Goal: Task Accomplishment & Management: Manage account settings

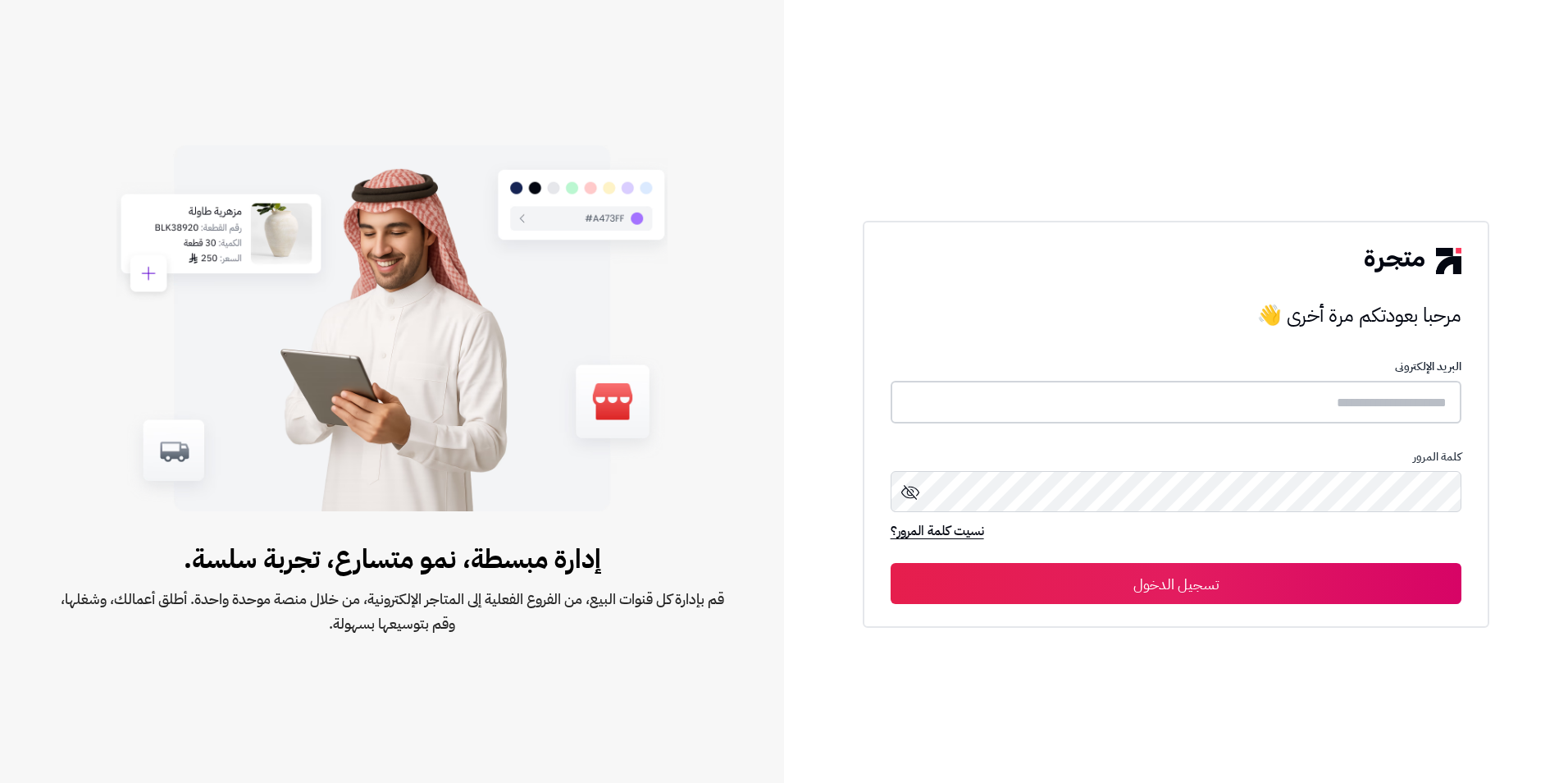
type input "*********"
click at [1295, 572] on button "تسجيل الدخول" at bounding box center [1176, 582] width 571 height 41
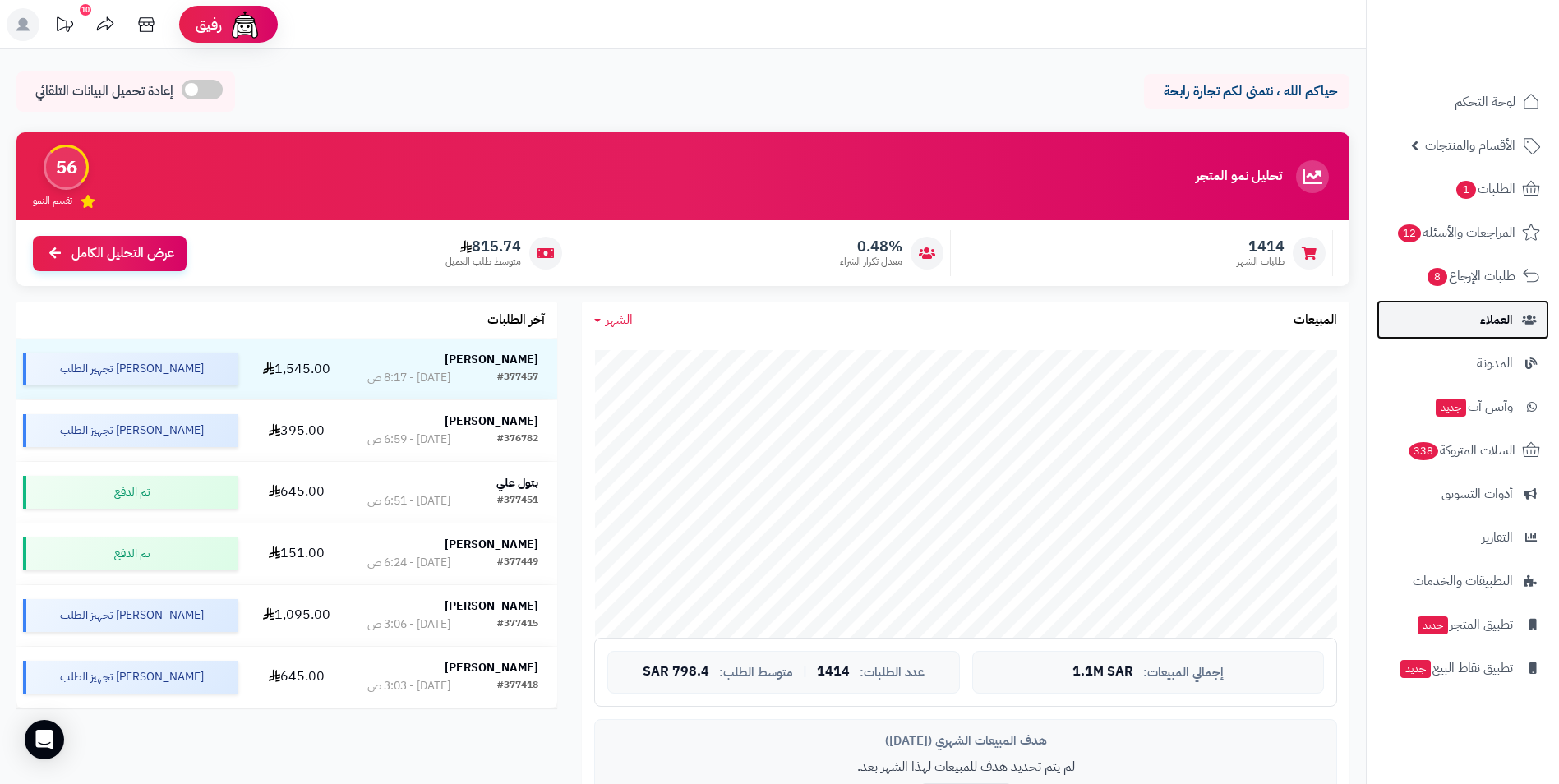
click at [1520, 335] on link "العملاء" at bounding box center [1462, 319] width 173 height 39
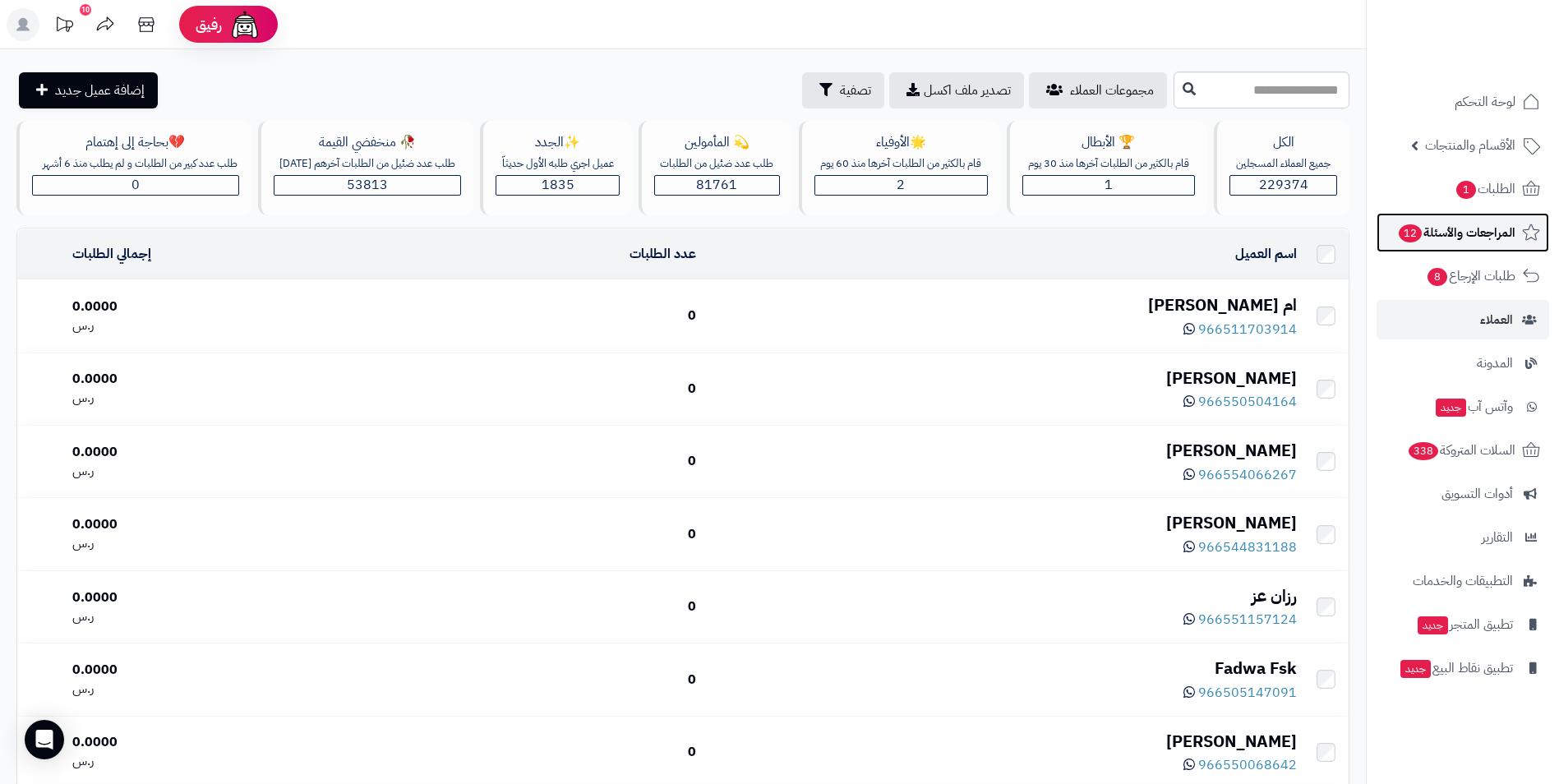
click at [1458, 232] on span "المراجعات والأسئلة 12" at bounding box center [1456, 233] width 118 height 23
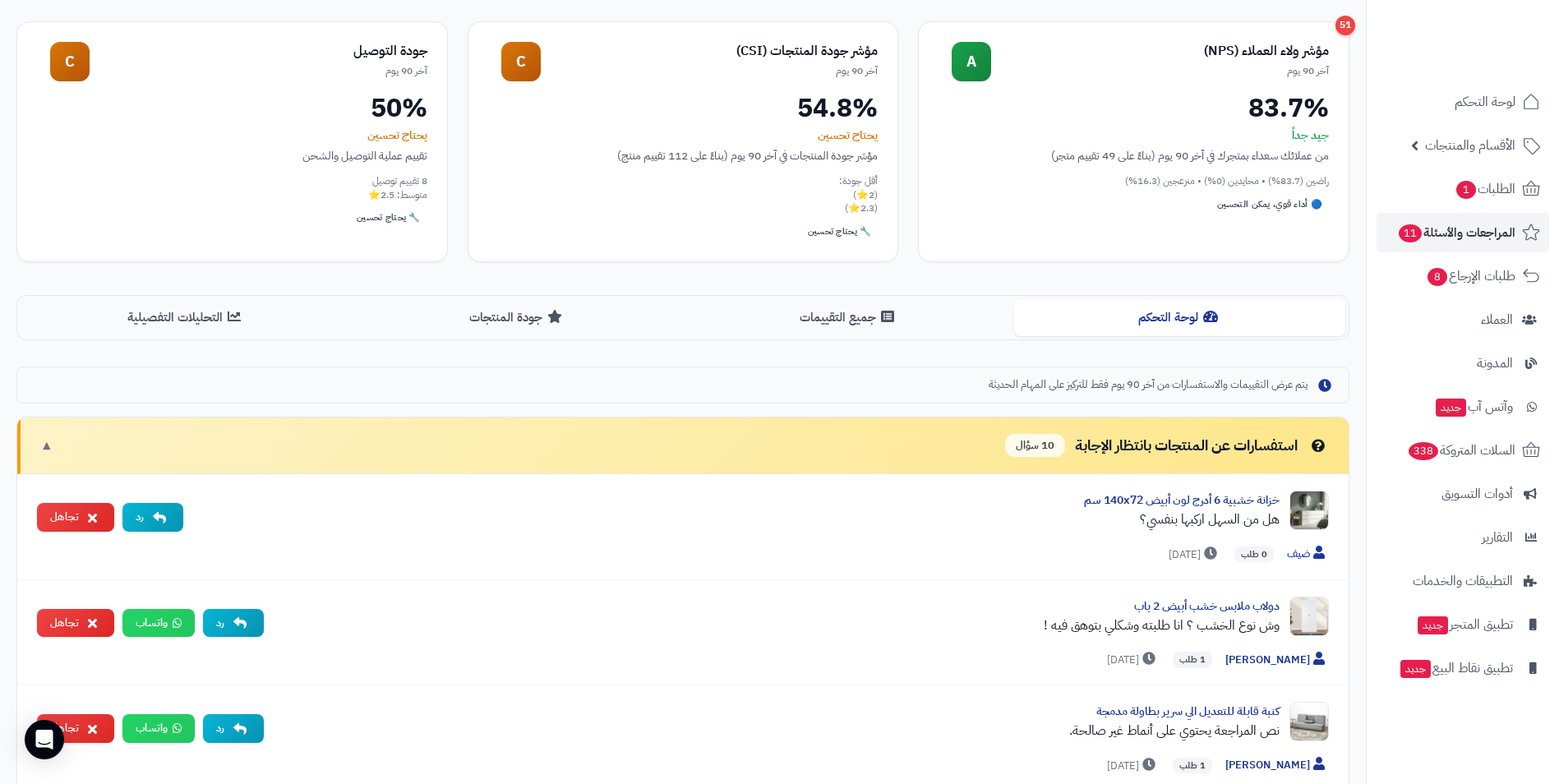
scroll to position [191, 0]
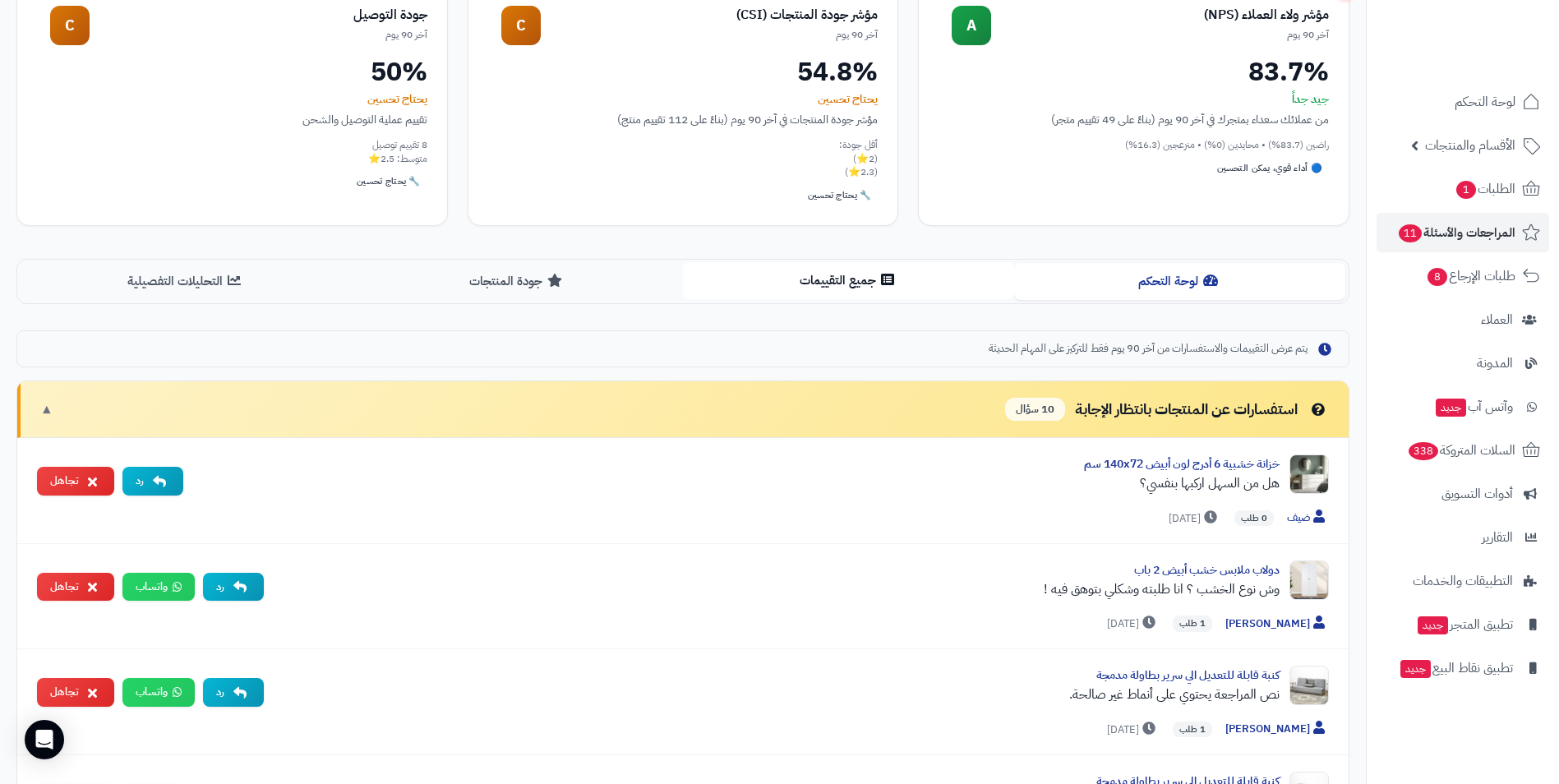
click at [927, 274] on button "جميع التقييمات" at bounding box center [848, 281] width 331 height 37
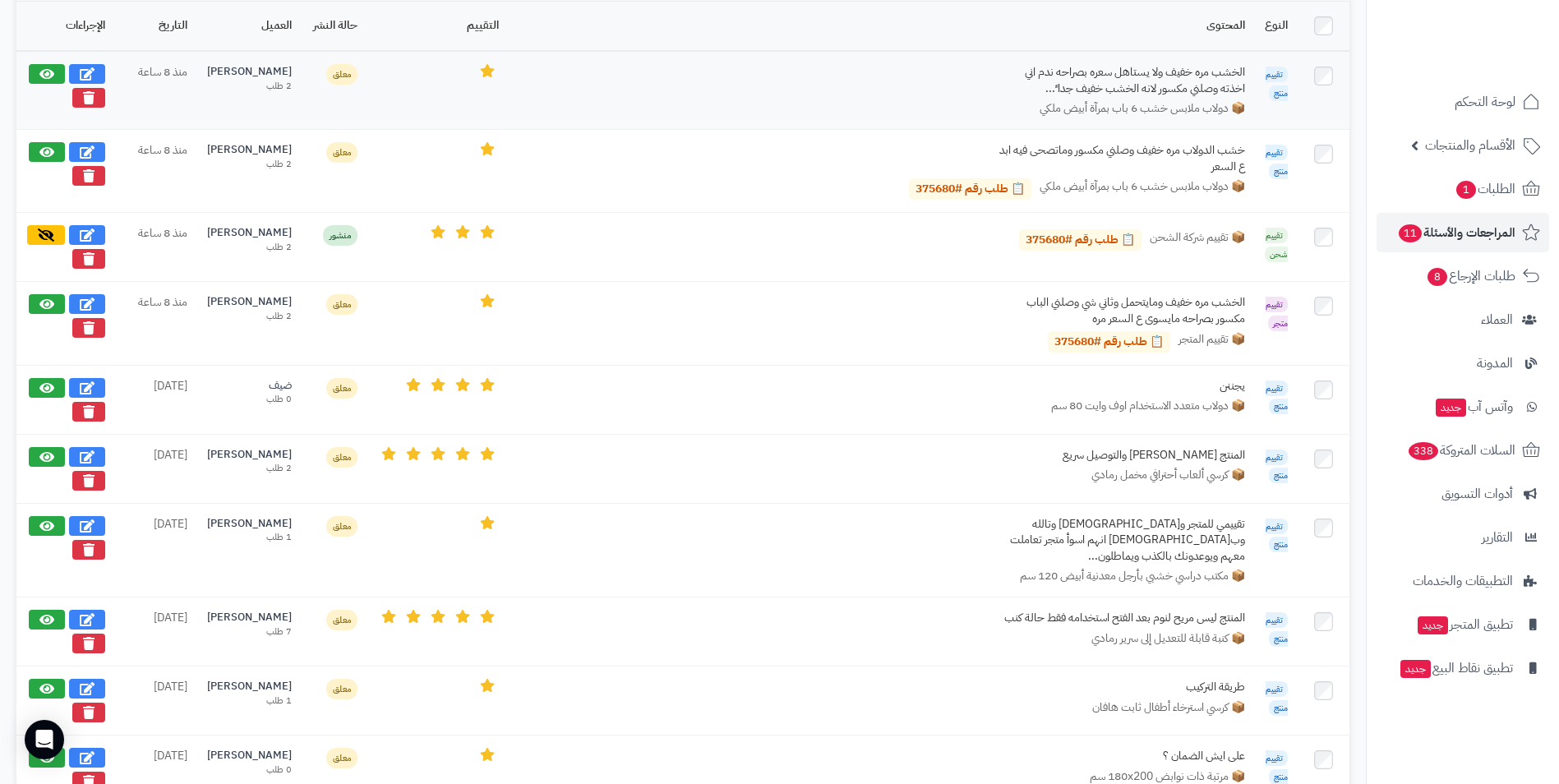
scroll to position [404, 0]
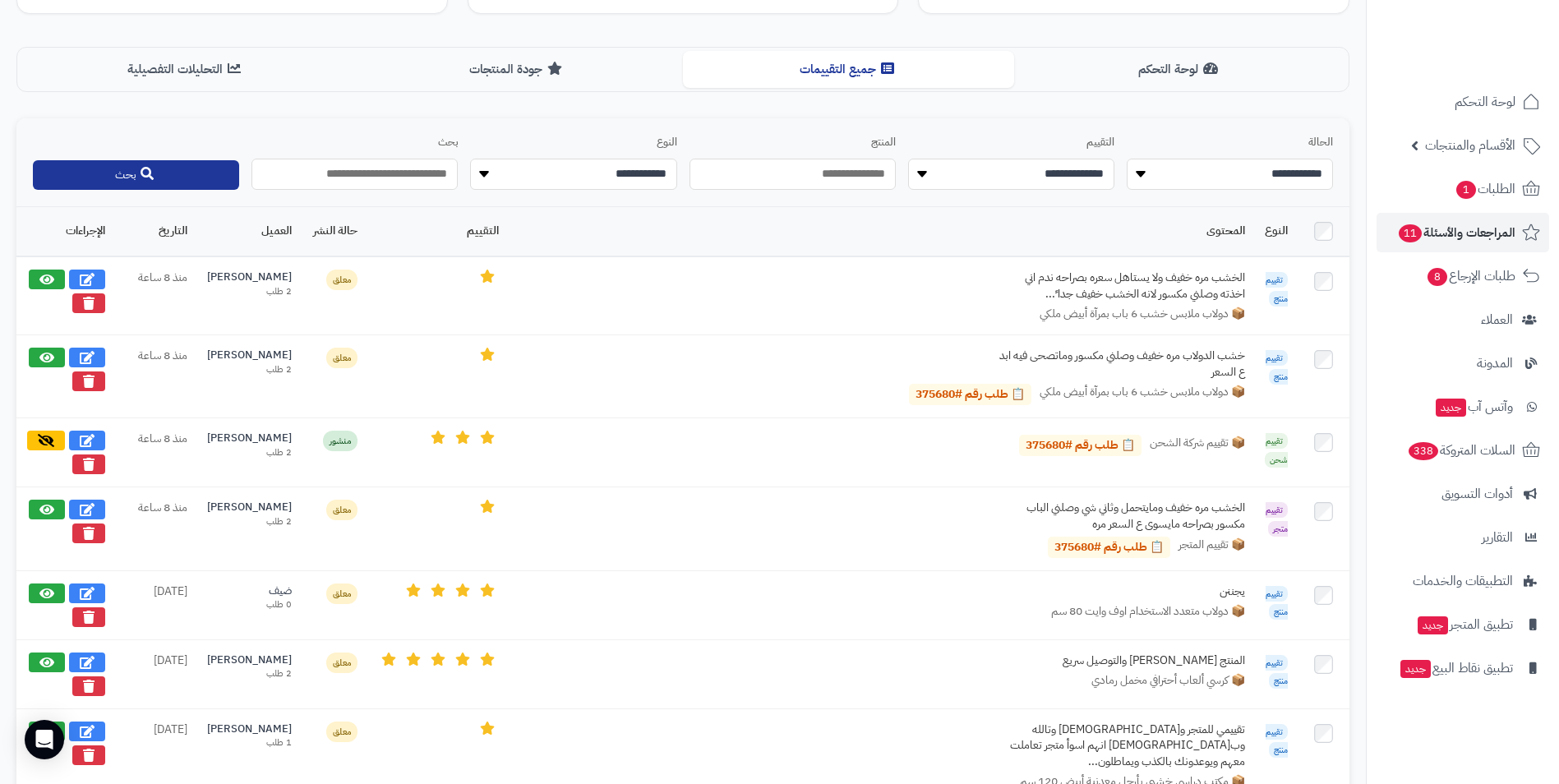
click at [1320, 245] on th at bounding box center [1323, 231] width 52 height 50
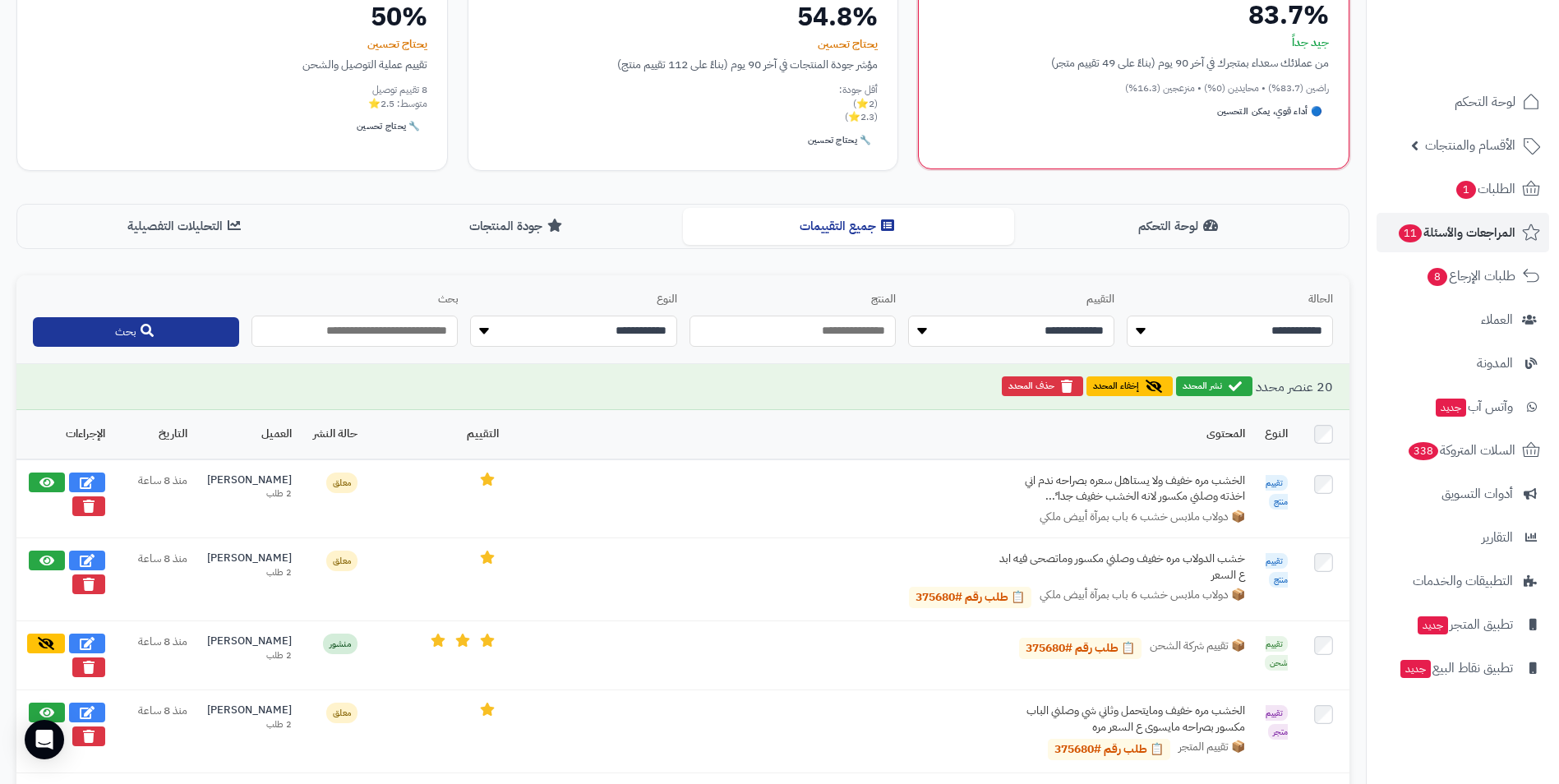
scroll to position [212, 0]
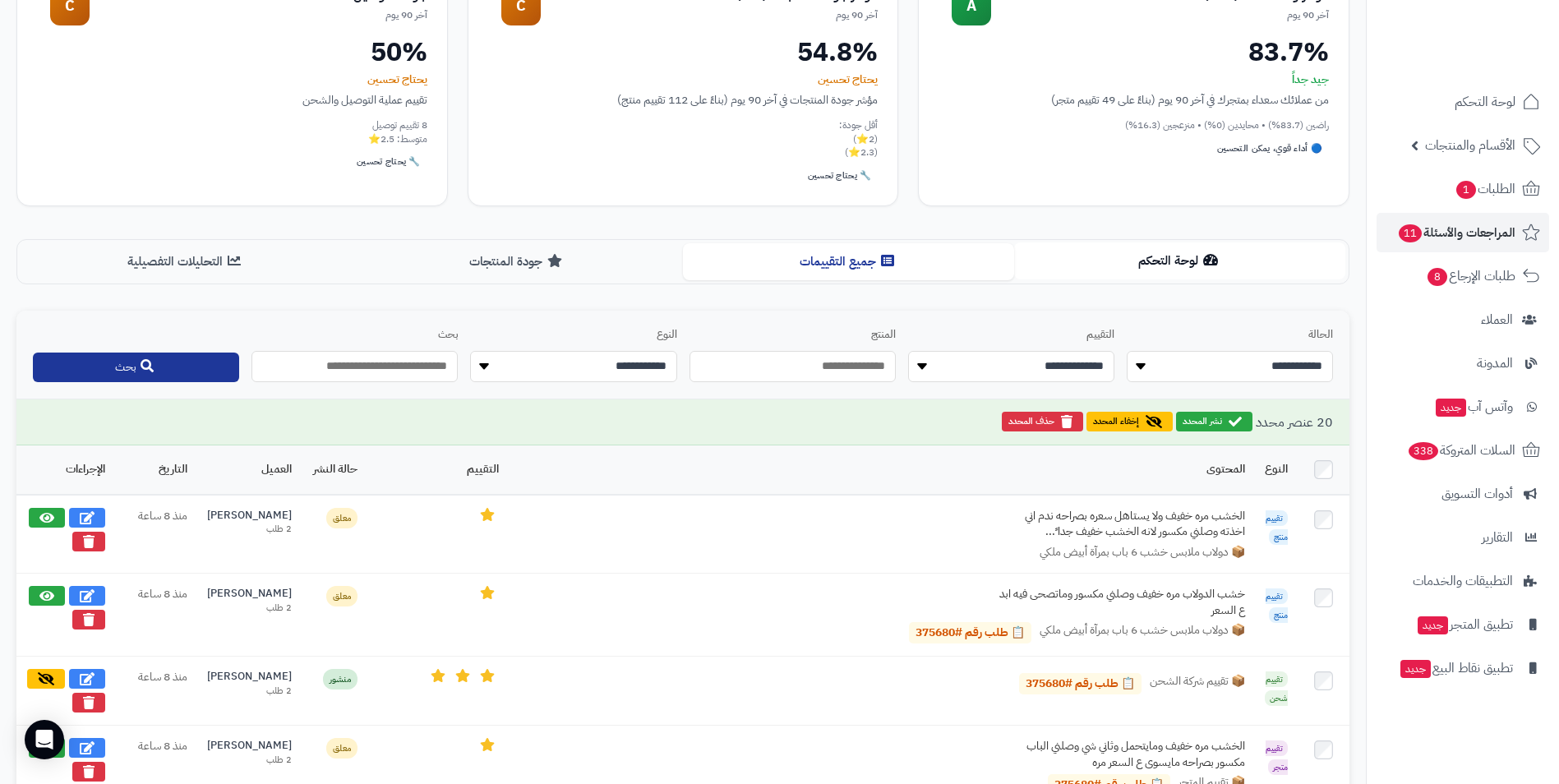
click at [1218, 258] on icon at bounding box center [1210, 258] width 15 height 13
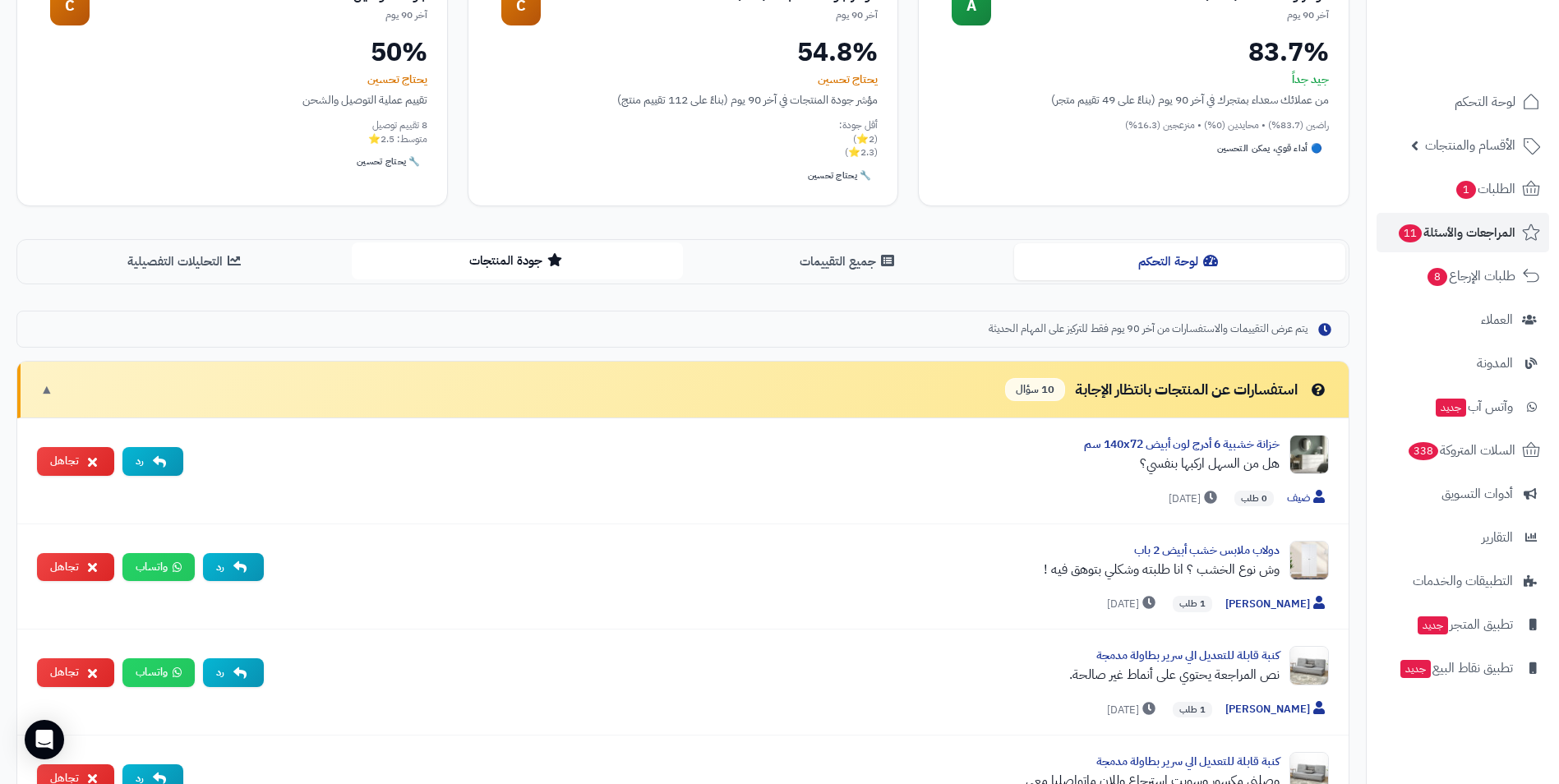
click at [589, 272] on button "جودة المنتجات" at bounding box center [517, 261] width 331 height 37
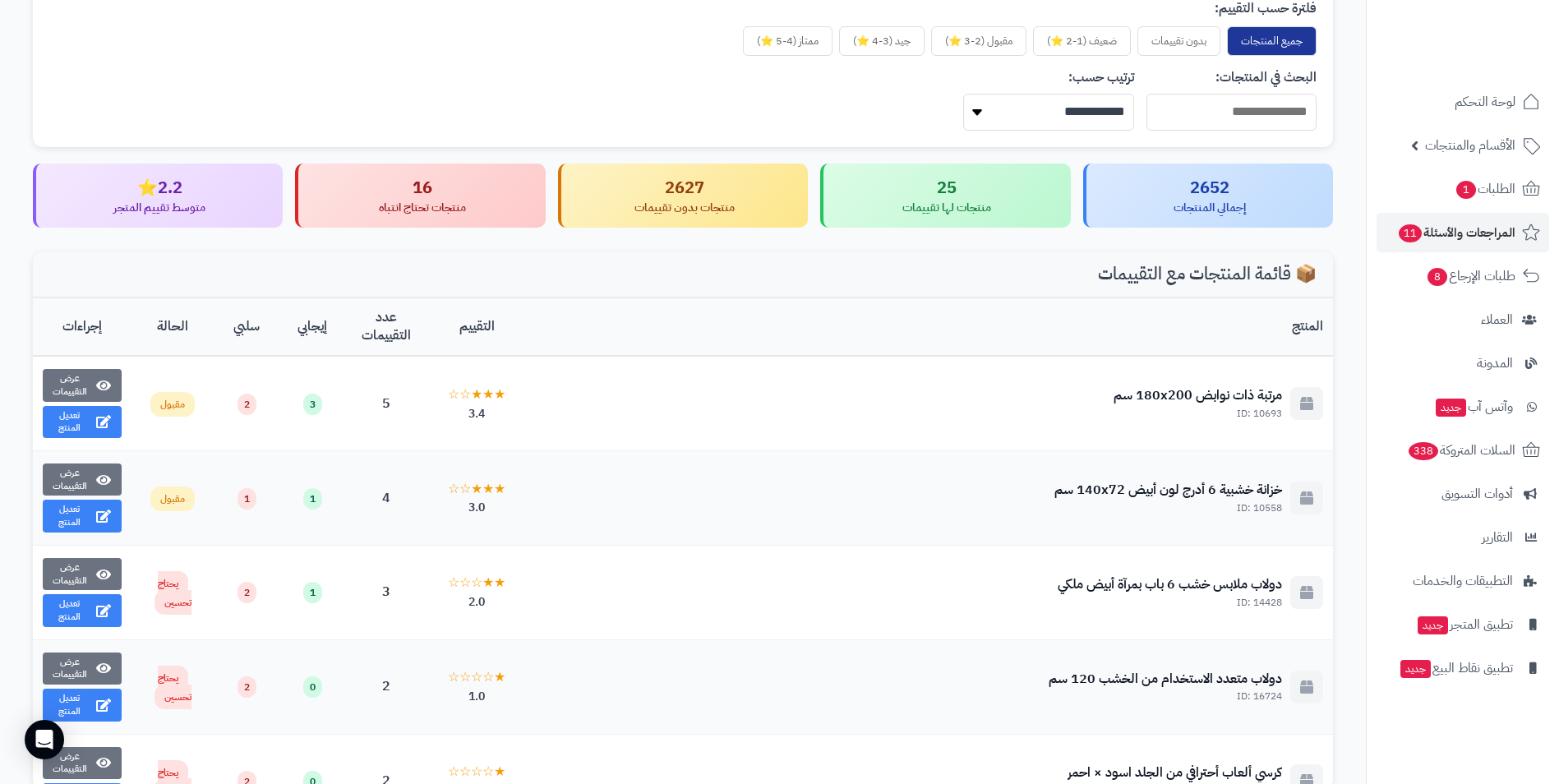
scroll to position [20, 0]
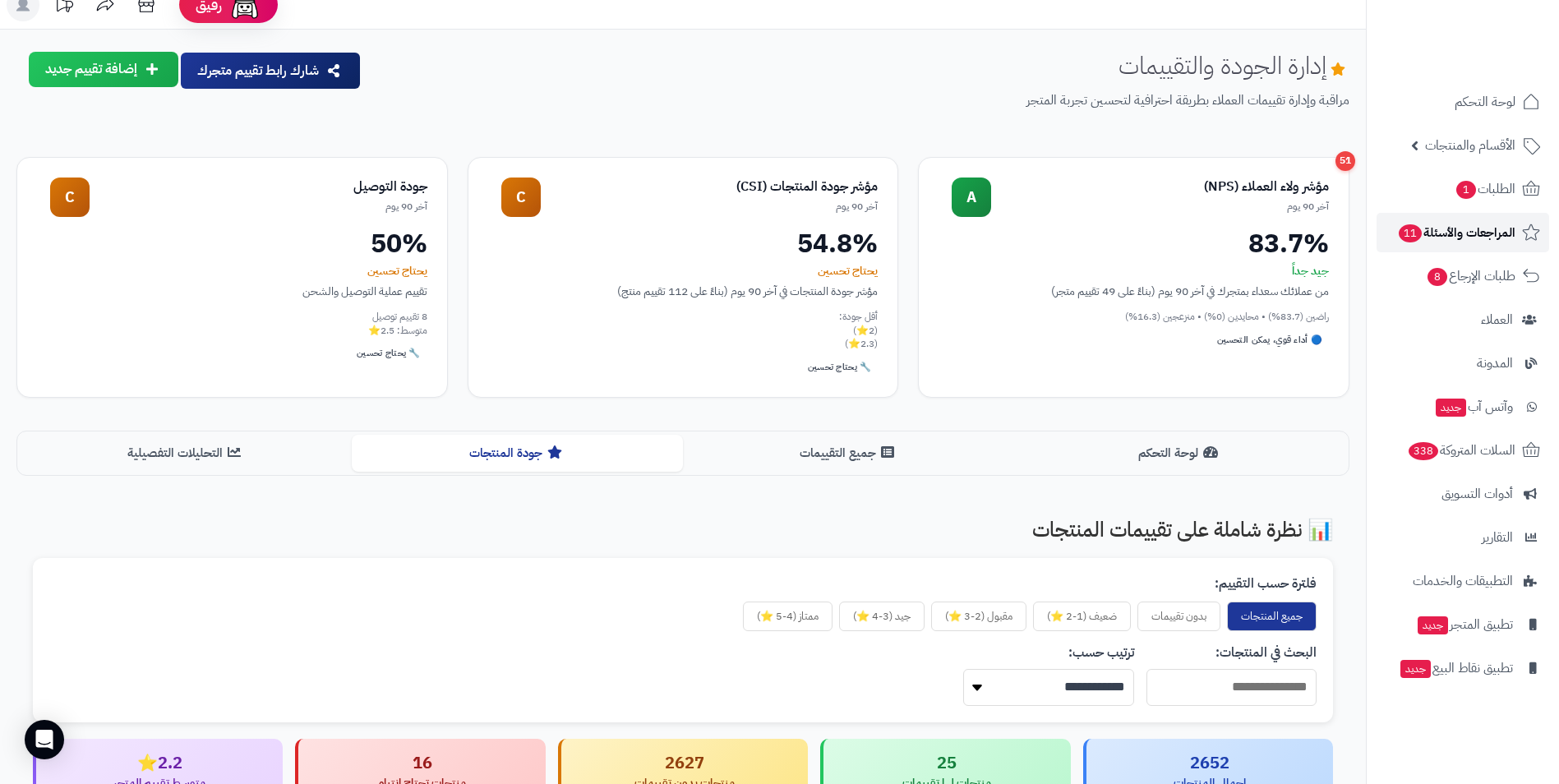
click at [1463, 229] on span "المراجعات والأسئلة 11" at bounding box center [1456, 233] width 118 height 23
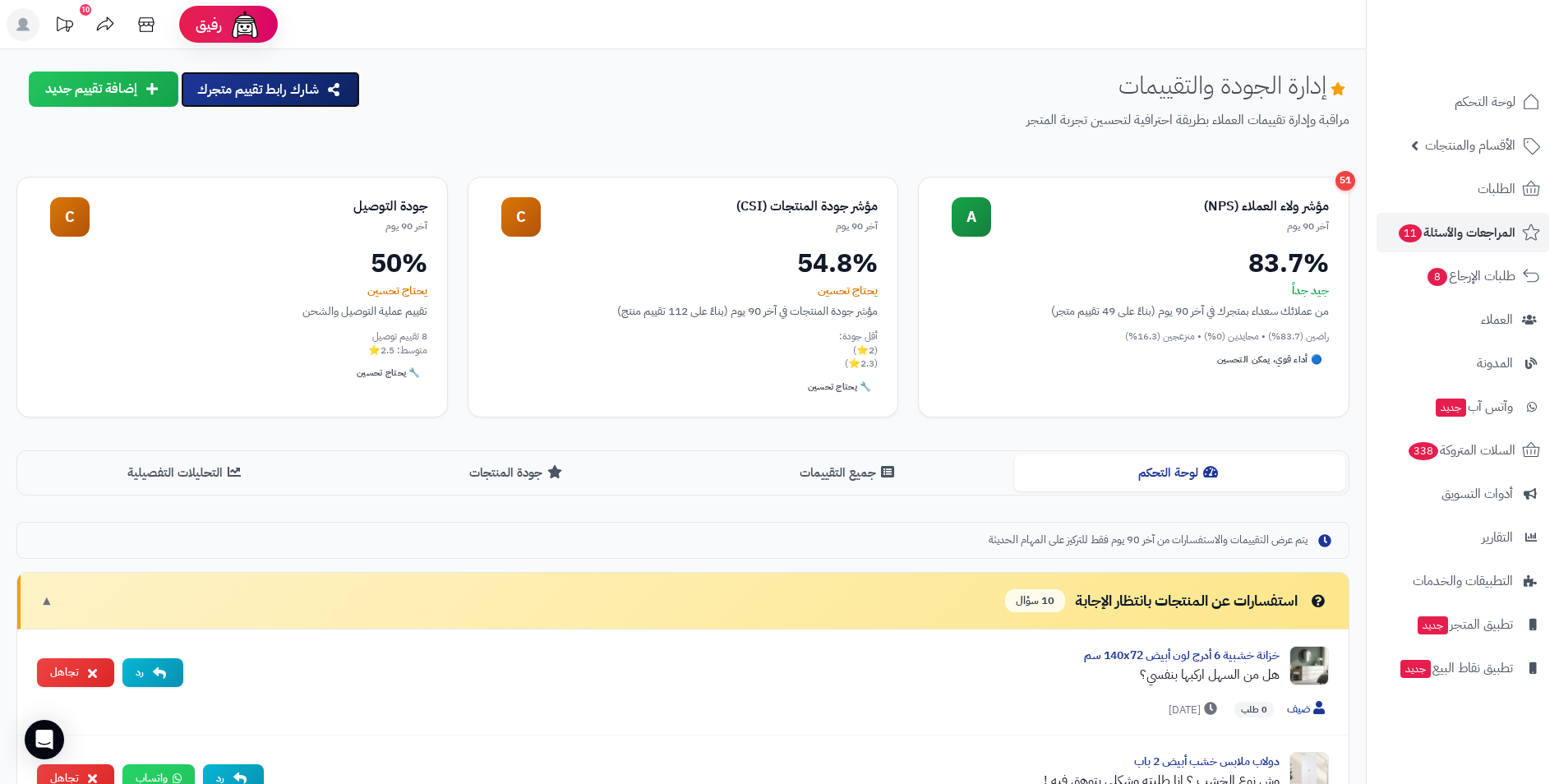
click at [290, 98] on button "شارك رابط تقييم متجرك" at bounding box center [270, 89] width 180 height 36
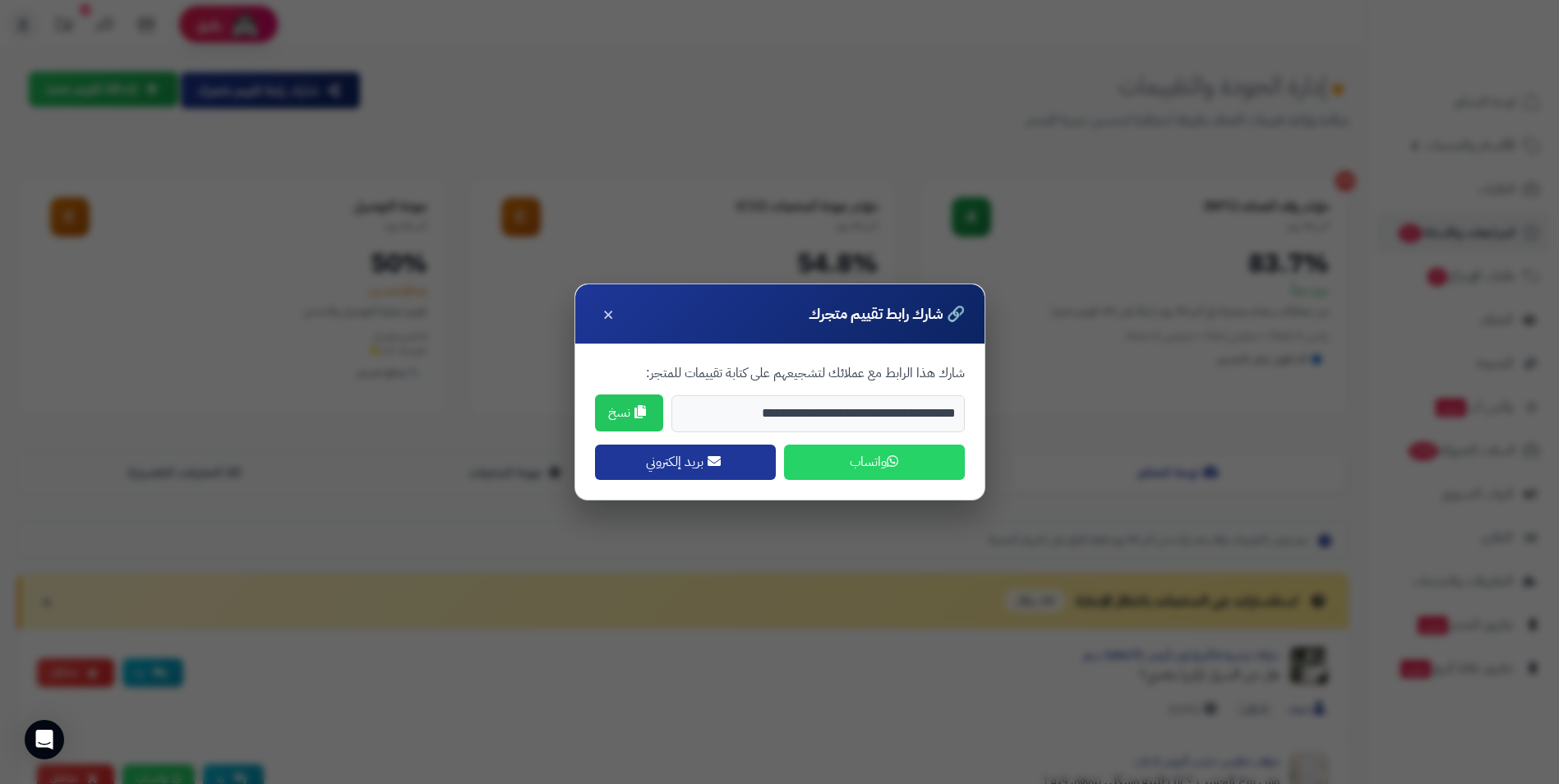
click at [638, 412] on icon at bounding box center [640, 411] width 12 height 13
click at [613, 305] on span "×" at bounding box center [608, 313] width 12 height 28
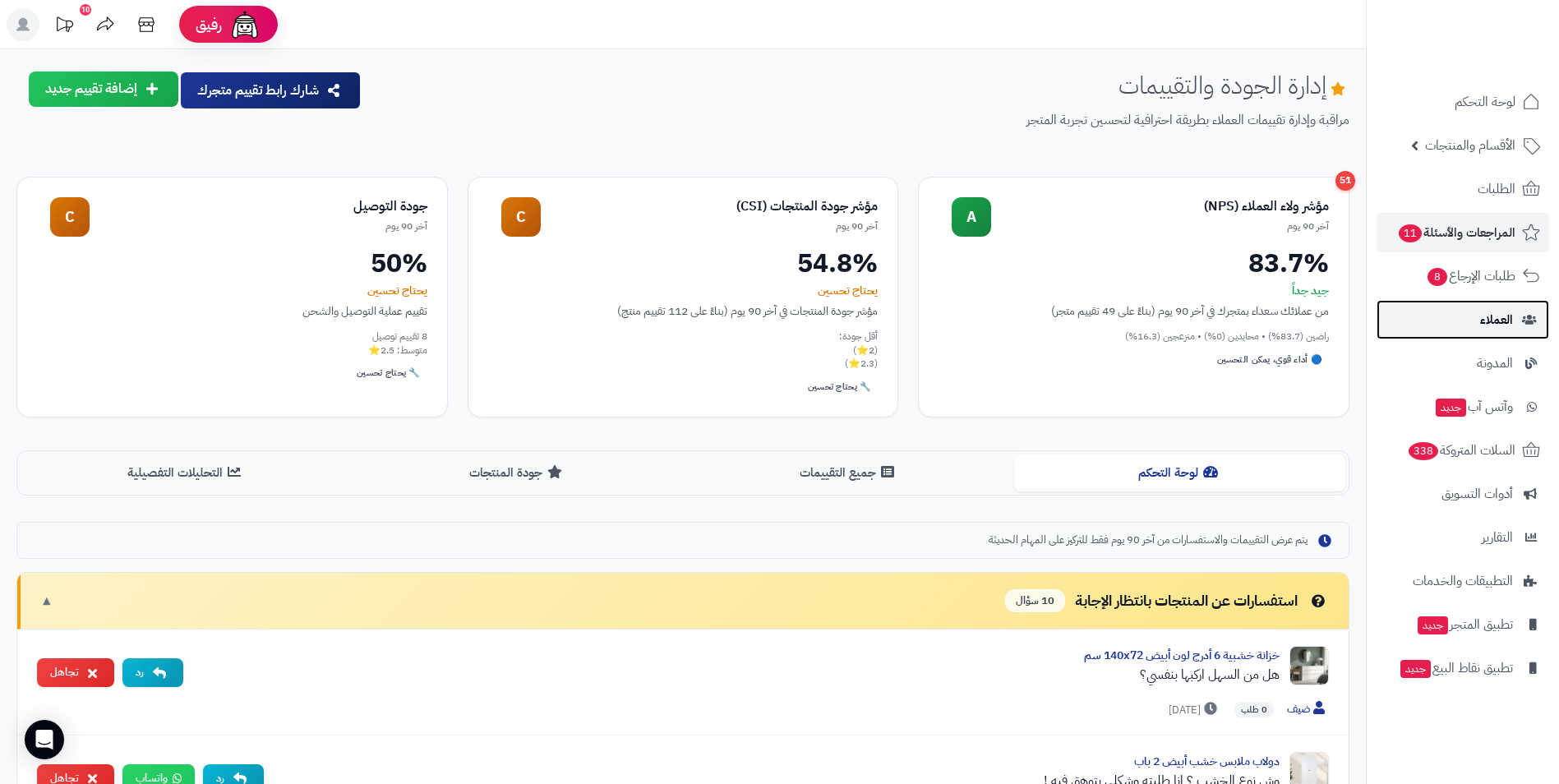
click at [1518, 310] on link "العملاء" at bounding box center [1462, 319] width 173 height 39
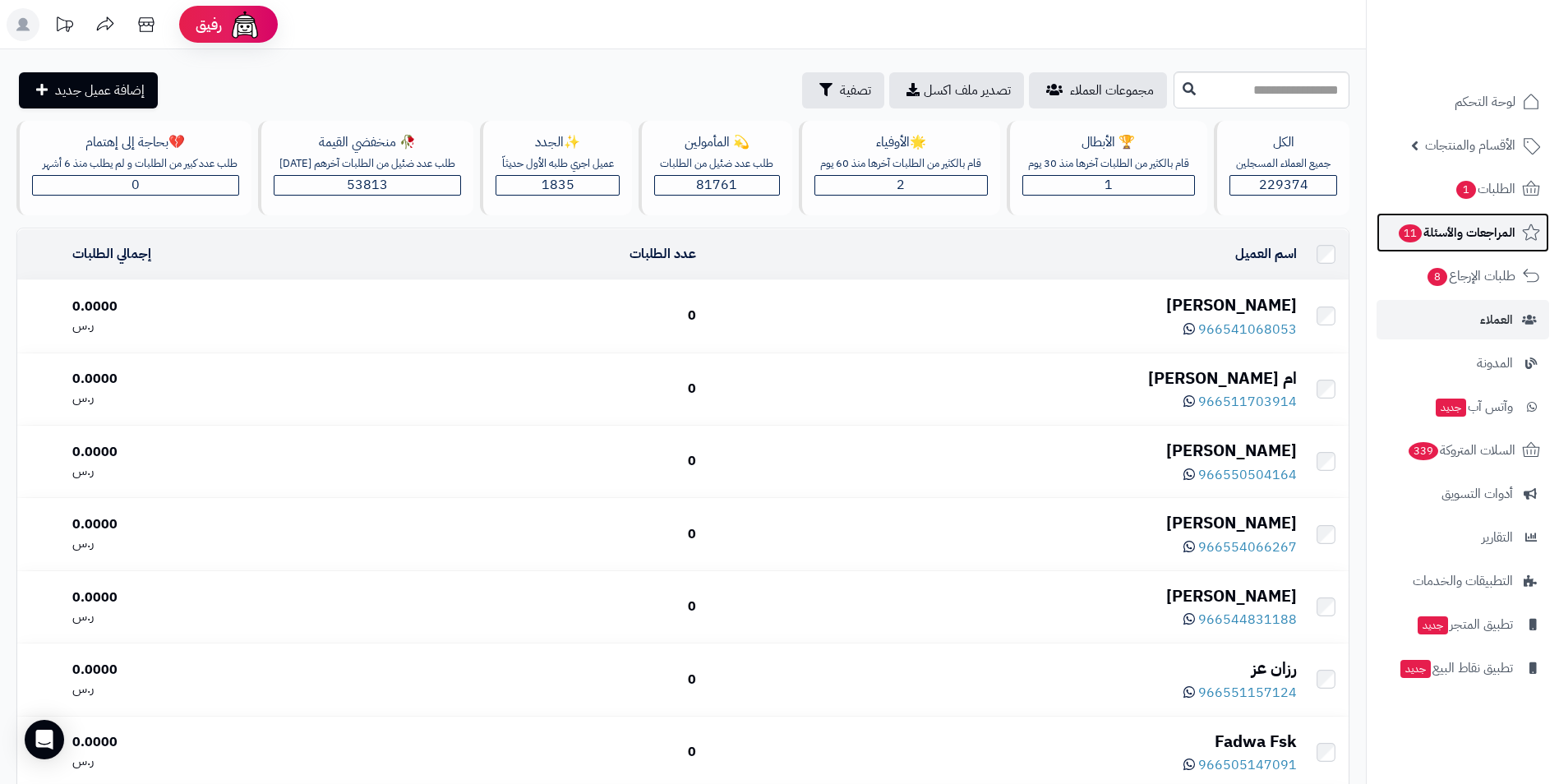
click at [1506, 219] on link "المراجعات والأسئلة 11" at bounding box center [1462, 232] width 173 height 39
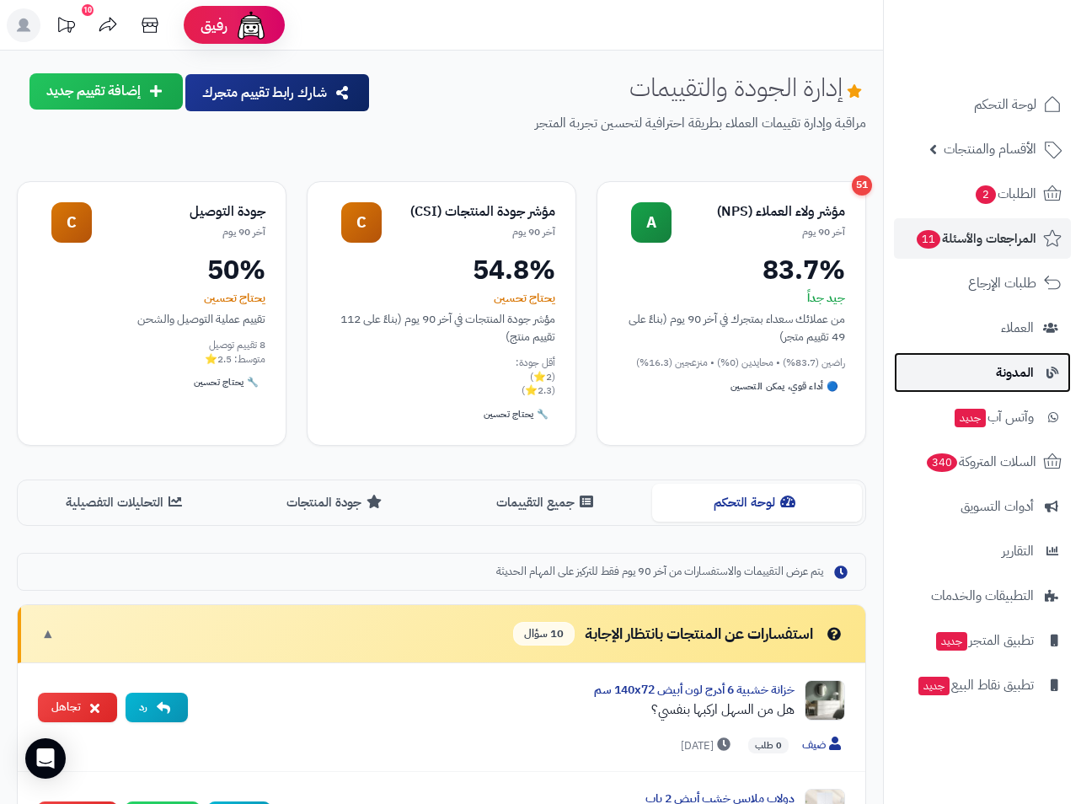
click at [987, 357] on link "المدونة" at bounding box center [982, 372] width 177 height 40
